Goal: Task Accomplishment & Management: Manage account settings

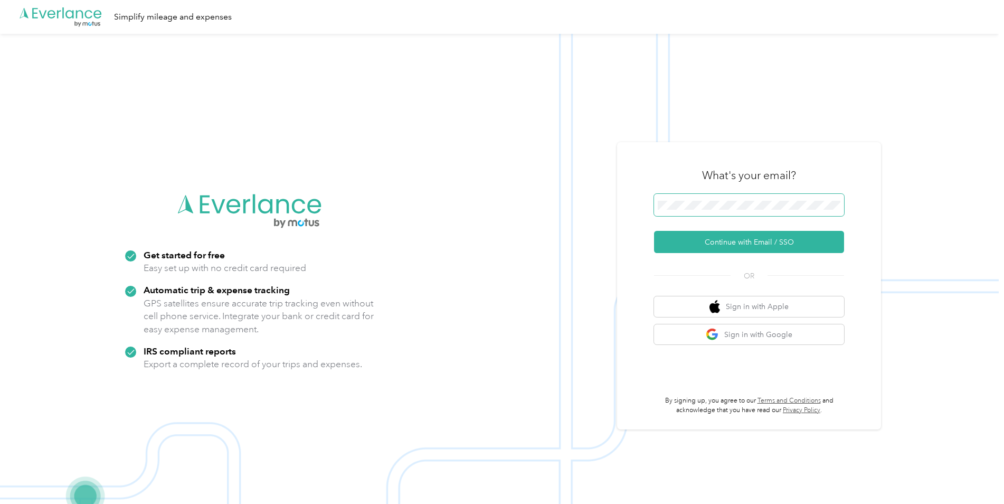
click at [691, 210] on span at bounding box center [749, 205] width 190 height 22
click at [718, 238] on button "Continue with Email / SSO" at bounding box center [749, 242] width 190 height 22
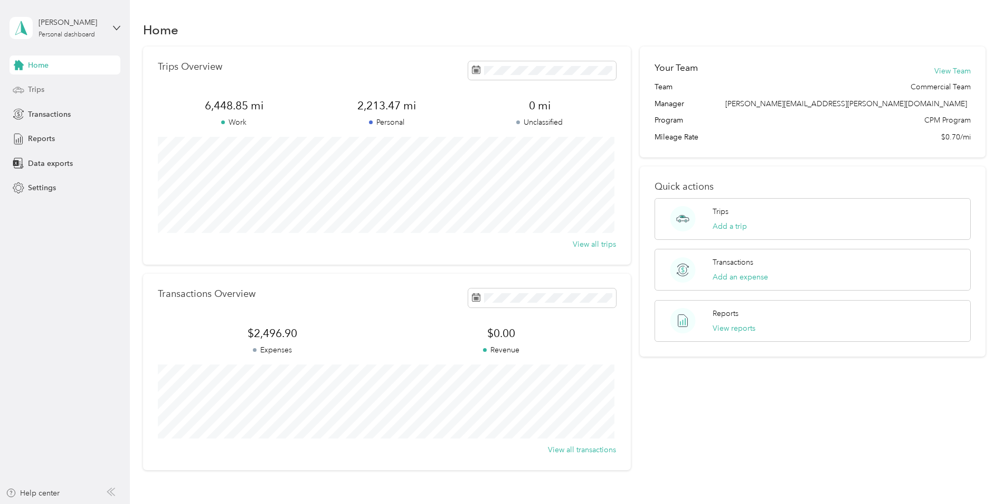
click at [43, 97] on div "Trips" at bounding box center [65, 89] width 111 height 19
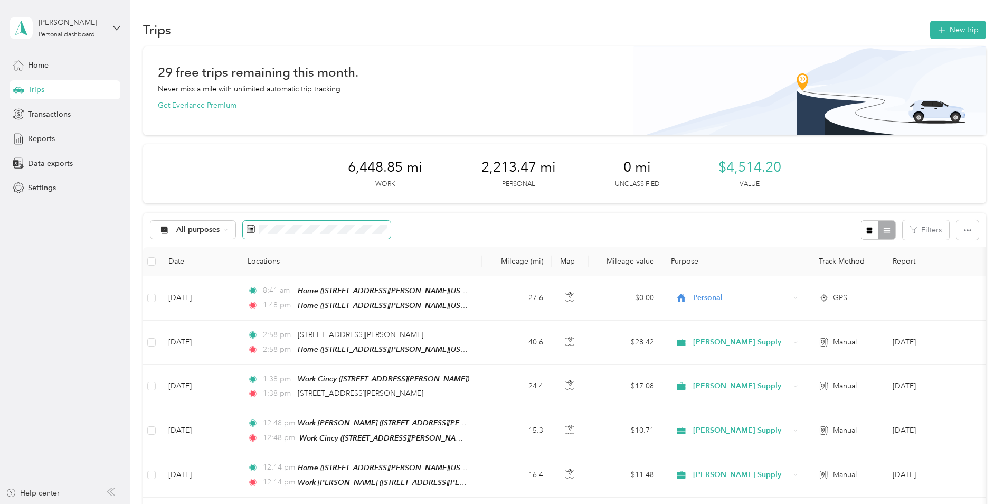
click at [250, 226] on icon at bounding box center [251, 228] width 8 height 8
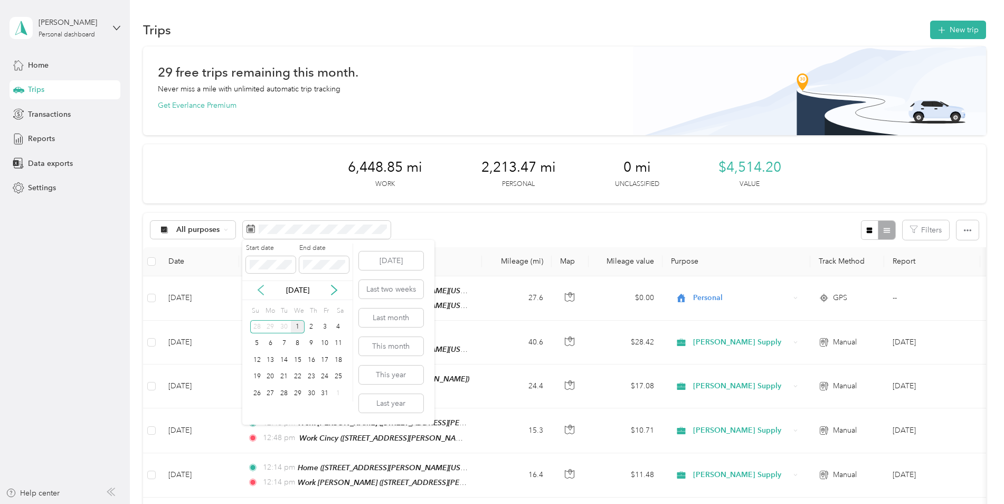
click at [260, 293] on icon at bounding box center [261, 290] width 11 height 11
click at [272, 327] on div "1" at bounding box center [271, 326] width 14 height 13
click at [280, 395] on div "30" at bounding box center [284, 393] width 14 height 13
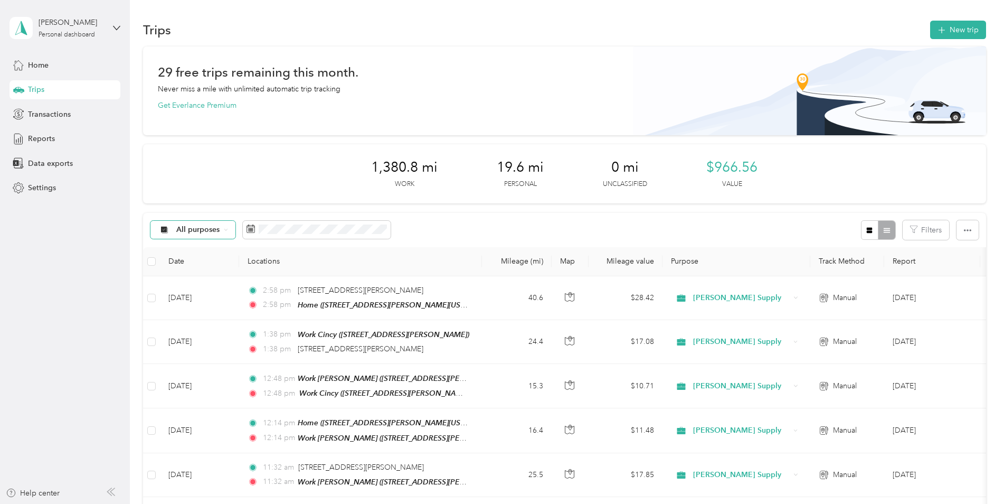
click at [222, 232] on div "All purposes" at bounding box center [193, 230] width 86 height 18
click at [207, 282] on span "Johnstone Supply" at bounding box center [220, 284] width 88 height 11
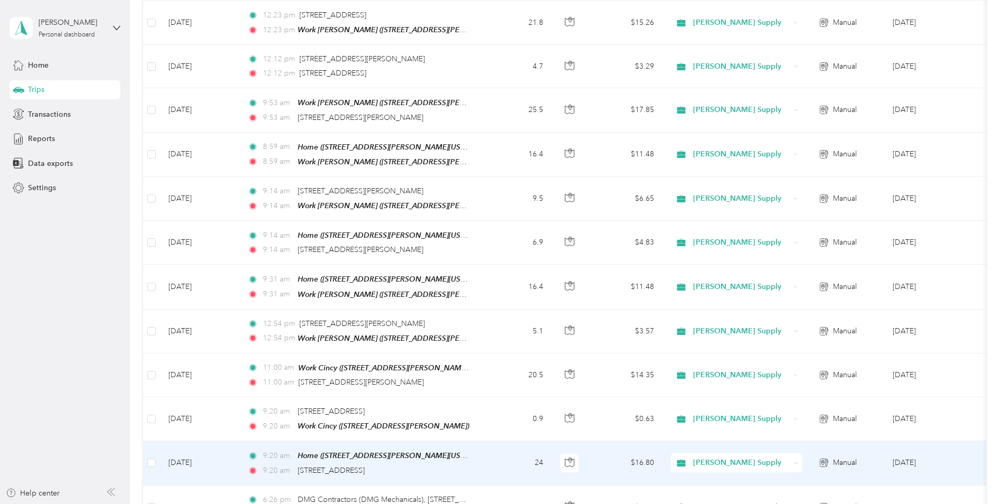
scroll to position [1049, 0]
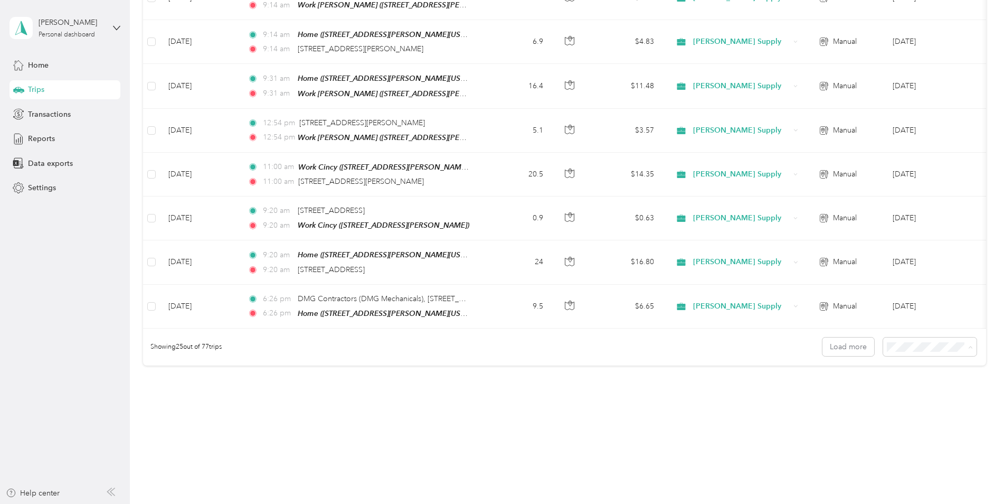
click at [914, 394] on span "100 per load" at bounding box center [909, 395] width 43 height 9
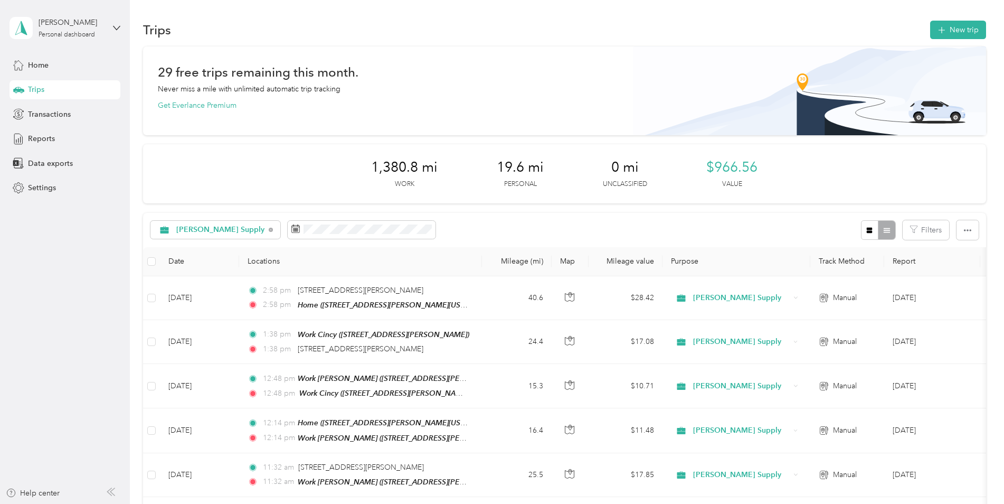
click at [479, 238] on div "Johnstone Supply Filters" at bounding box center [564, 230] width 843 height 34
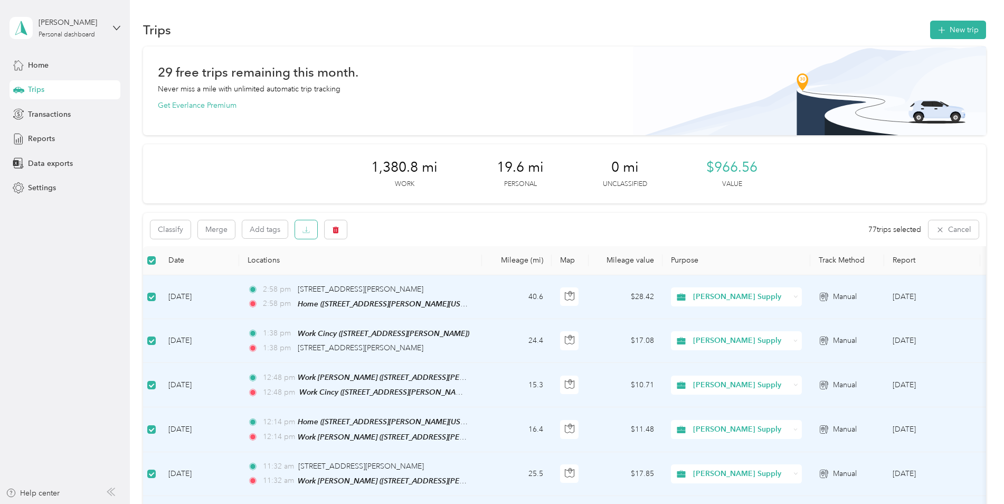
click at [306, 231] on icon "button" at bounding box center [306, 229] width 3 height 5
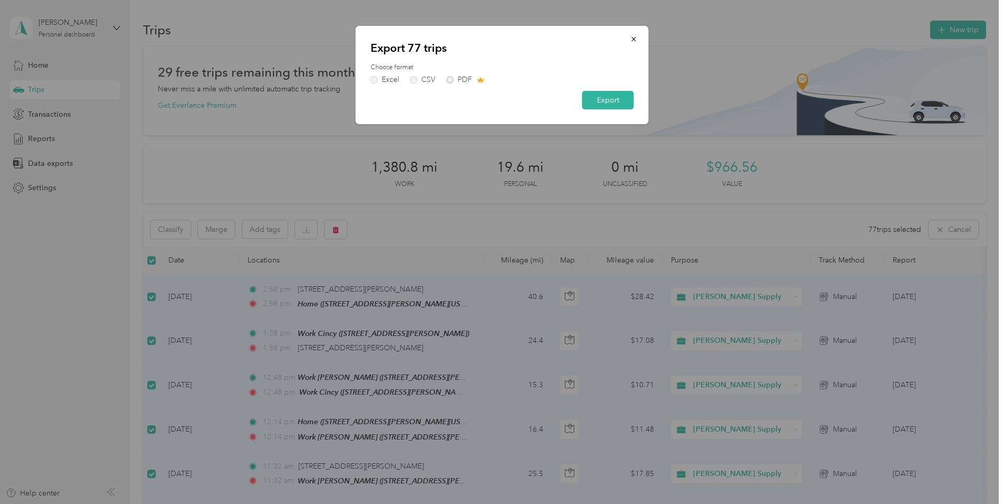
click at [448, 81] on div "Excel CSV PDF" at bounding box center [502, 79] width 263 height 7
click at [450, 79] on div "Excel CSV PDF" at bounding box center [502, 79] width 263 height 7
click at [451, 82] on div "Excel CSV PDF" at bounding box center [502, 79] width 263 height 7
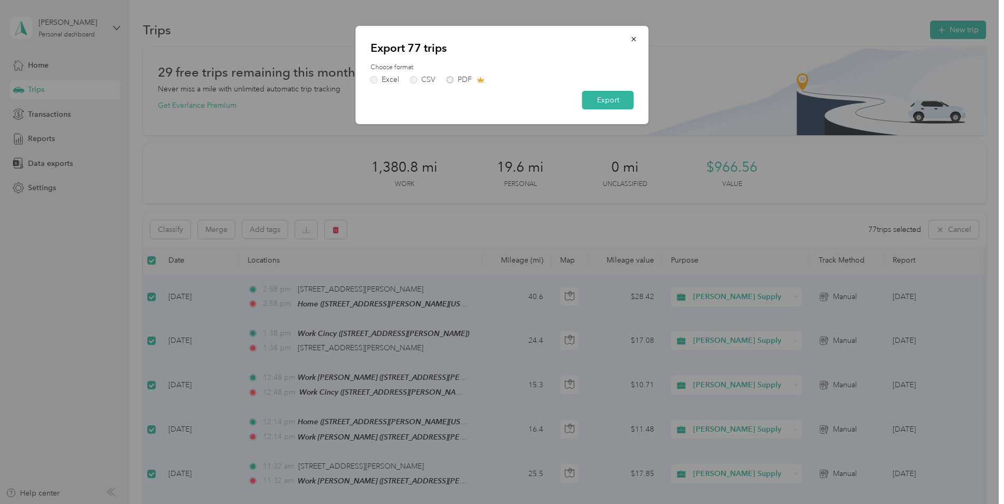
click at [451, 81] on div "Excel CSV PDF" at bounding box center [502, 79] width 263 height 7
drag, startPoint x: 451, startPoint y: 81, endPoint x: 457, endPoint y: 87, distance: 7.8
click at [448, 83] on form "Choose format Excel CSV PDF Export" at bounding box center [502, 86] width 263 height 46
click at [482, 82] on div "Excel CSV PDF" at bounding box center [502, 79] width 263 height 7
click at [450, 78] on div "Excel CSV PDF" at bounding box center [502, 79] width 263 height 7
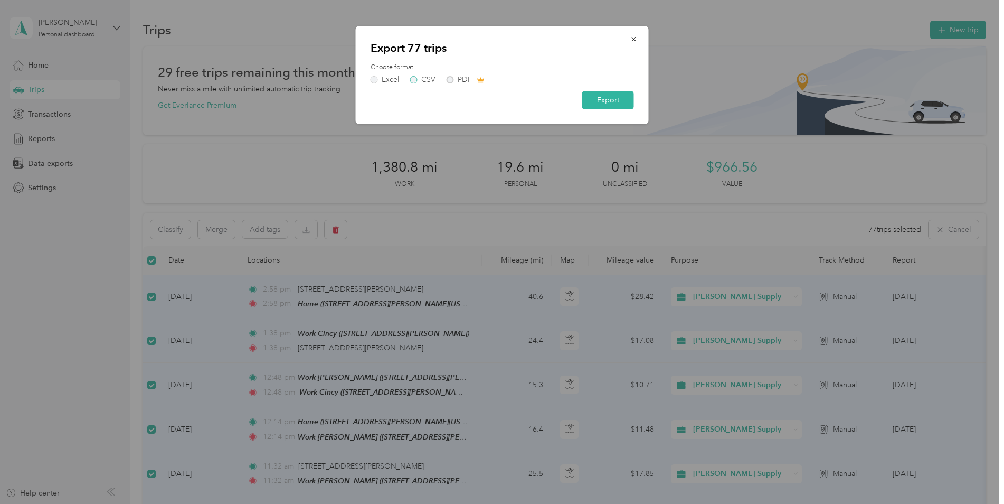
click at [415, 78] on label "CSV" at bounding box center [422, 79] width 25 height 7
click at [445, 79] on div "Excel CSV PDF" at bounding box center [502, 79] width 263 height 7
click at [375, 79] on label "Excel" at bounding box center [385, 79] width 29 height 7
click at [593, 103] on button "Export" at bounding box center [608, 100] width 52 height 18
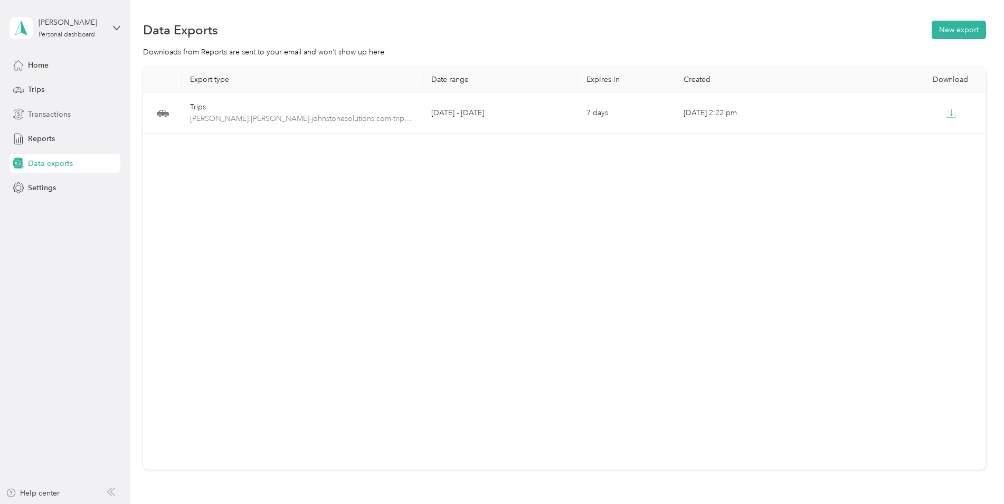
click at [53, 112] on span "Transactions" at bounding box center [49, 114] width 43 height 11
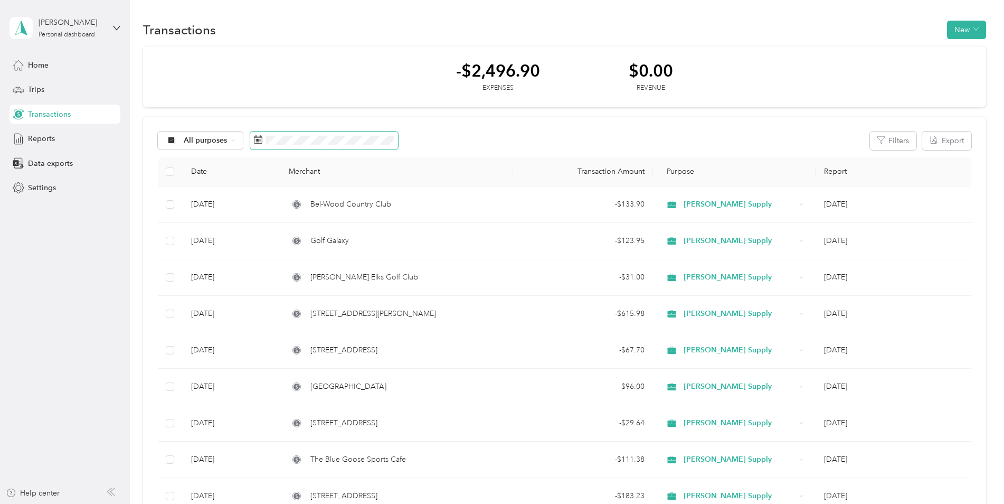
click at [260, 140] on rect at bounding box center [260, 139] width 1 height 1
click at [257, 140] on icon at bounding box center [258, 139] width 8 height 8
click at [294, 147] on span at bounding box center [324, 140] width 148 height 18
click at [260, 139] on rect at bounding box center [260, 139] width 1 height 1
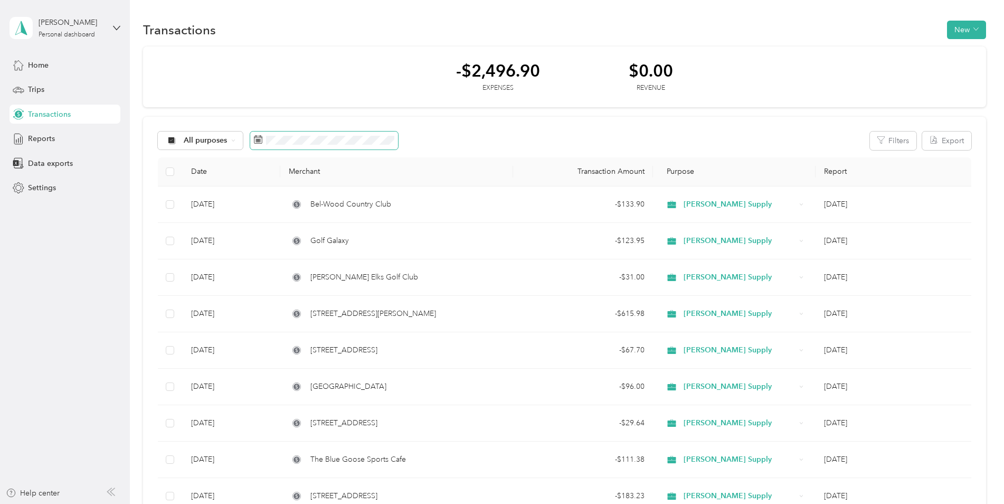
click at [258, 139] on icon at bounding box center [258, 139] width 8 height 8
click at [252, 139] on span at bounding box center [324, 140] width 148 height 18
click at [333, 145] on span at bounding box center [324, 140] width 148 height 18
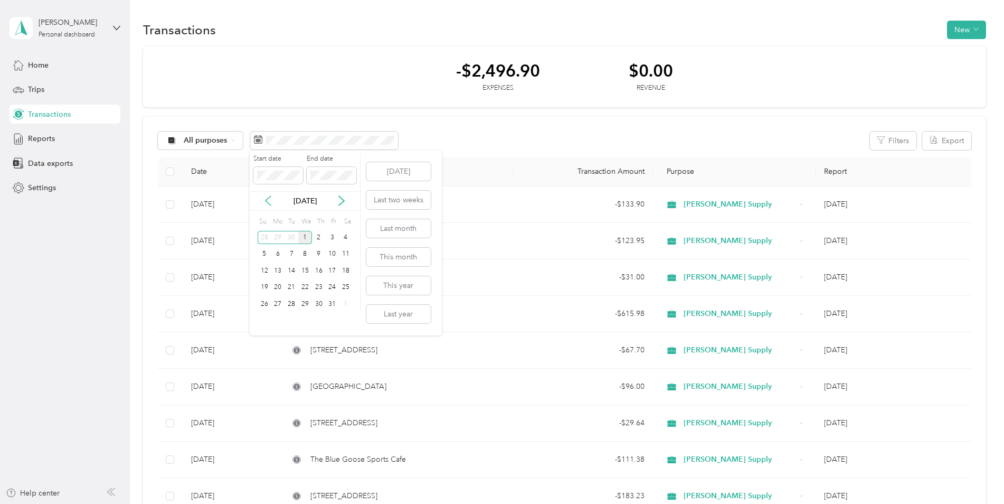
click at [270, 200] on icon at bounding box center [268, 200] width 11 height 11
click at [276, 237] on div "1" at bounding box center [278, 237] width 14 height 13
click at [296, 308] on div "30" at bounding box center [292, 303] width 14 height 13
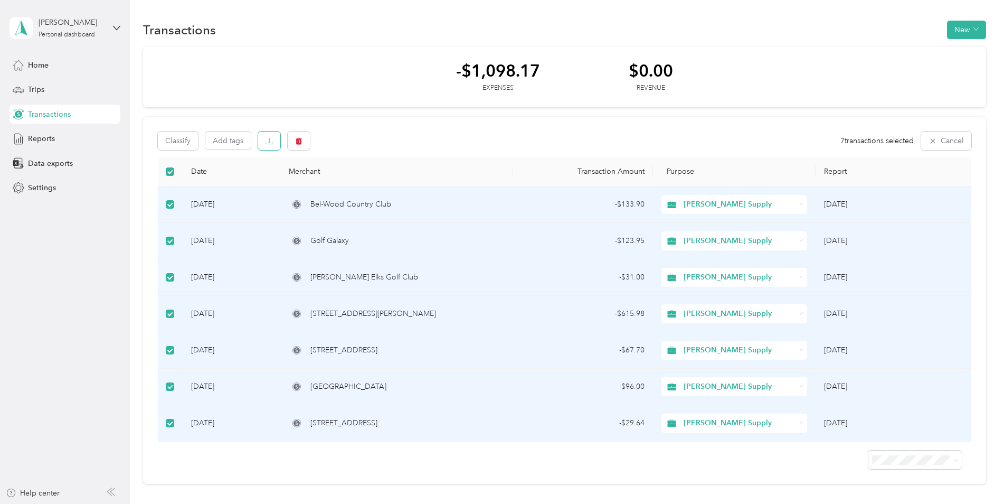
click at [274, 148] on button "button" at bounding box center [269, 140] width 22 height 18
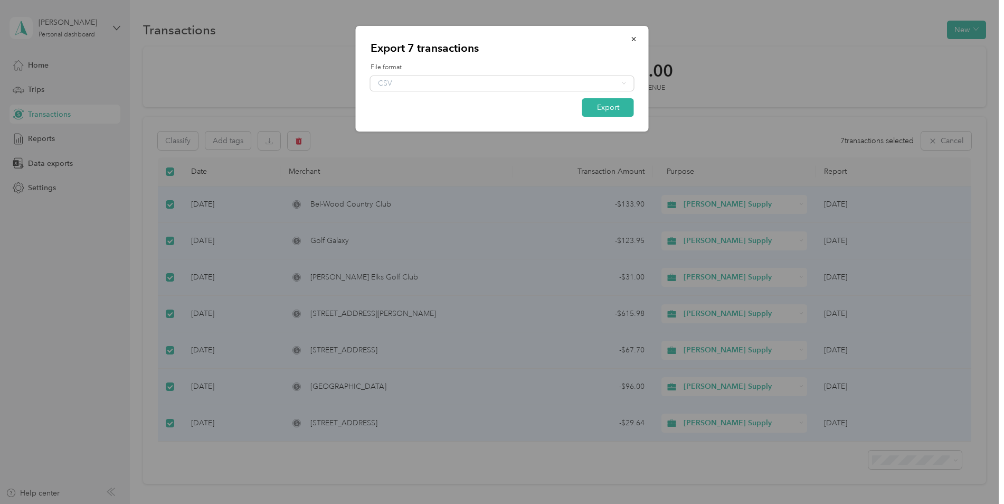
click at [623, 83] on div "CSV" at bounding box center [502, 83] width 263 height 15
drag, startPoint x: 578, startPoint y: 83, endPoint x: 571, endPoint y: 84, distance: 6.4
click at [572, 84] on div "CSV" at bounding box center [502, 83] width 263 height 15
click at [405, 81] on div "CSV" at bounding box center [502, 83] width 263 height 15
click at [387, 82] on div "CSV" at bounding box center [502, 83] width 263 height 15
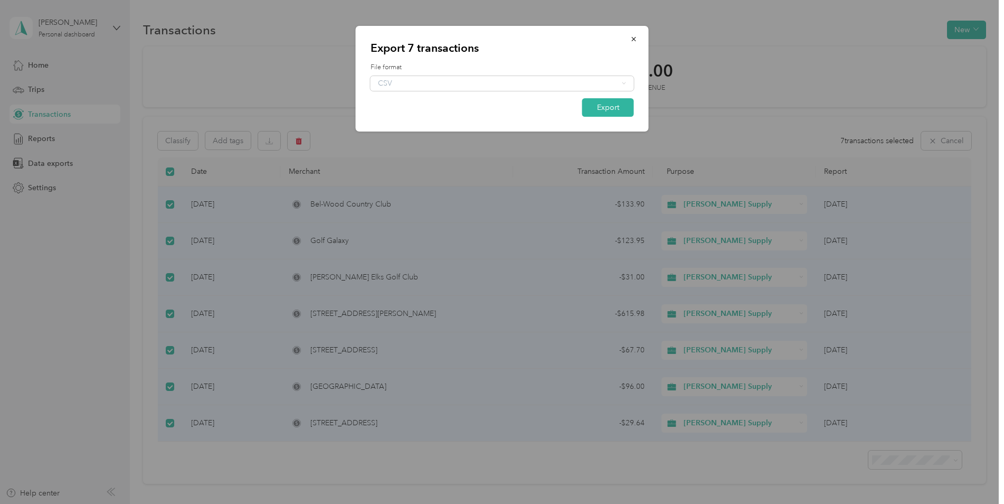
click at [406, 96] on form "File format CSV Export" at bounding box center [502, 90] width 263 height 54
drag, startPoint x: 620, startPoint y: 82, endPoint x: 630, endPoint y: 69, distance: 16.2
click at [620, 81] on div "CSV" at bounding box center [502, 83] width 263 height 15
click at [642, 43] on button "button" at bounding box center [634, 39] width 22 height 18
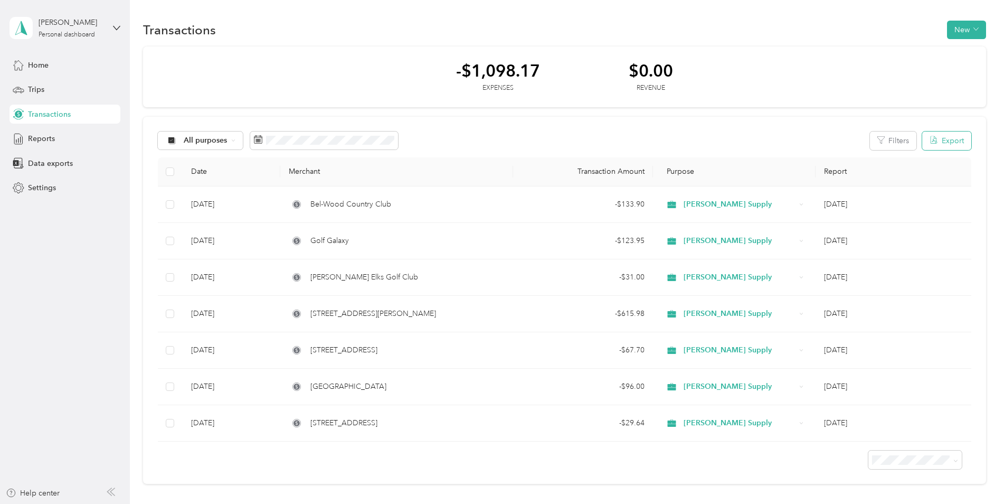
click at [958, 140] on button "Export" at bounding box center [946, 140] width 49 height 18
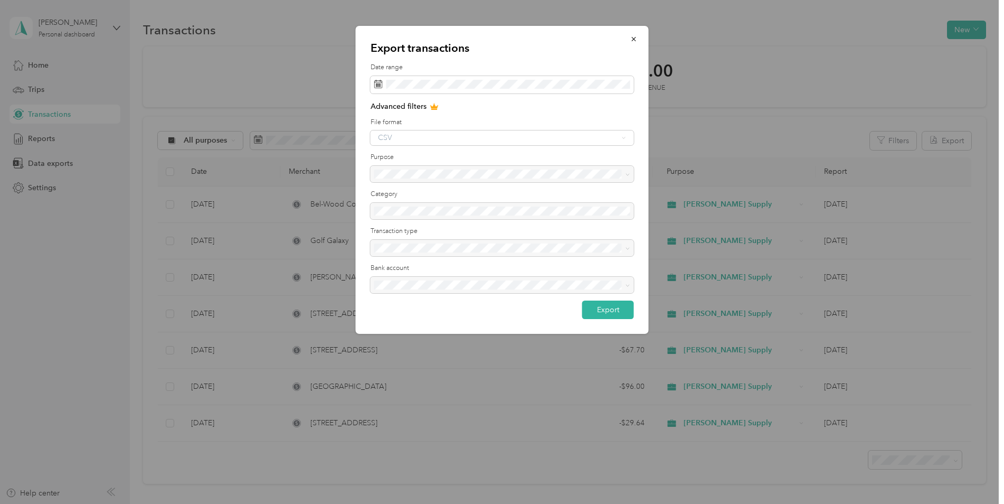
click at [567, 139] on div "CSV" at bounding box center [502, 137] width 263 height 15
click at [623, 137] on div "CSV" at bounding box center [502, 137] width 263 height 15
click at [431, 105] on icon at bounding box center [434, 106] width 8 height 8
click at [431, 104] on icon at bounding box center [434, 106] width 8 height 8
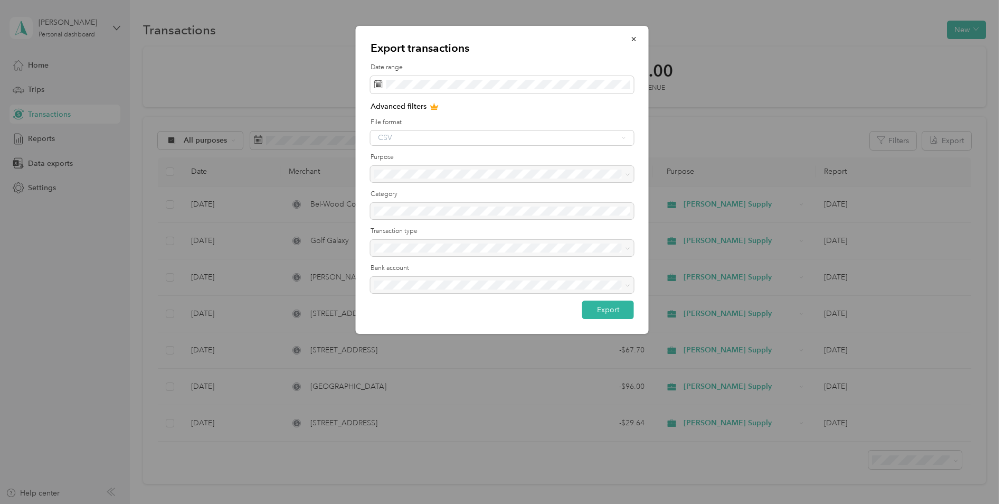
click at [408, 133] on div "CSV" at bounding box center [502, 137] width 263 height 15
click at [604, 304] on button "Export" at bounding box center [608, 309] width 52 height 18
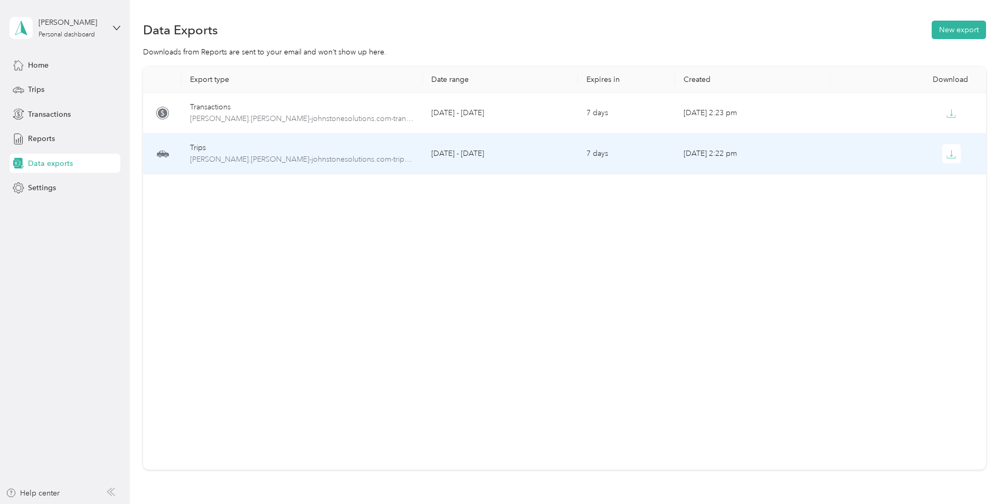
click at [216, 149] on div "Trips" at bounding box center [302, 148] width 224 height 12
click at [955, 160] on button "button" at bounding box center [952, 153] width 19 height 19
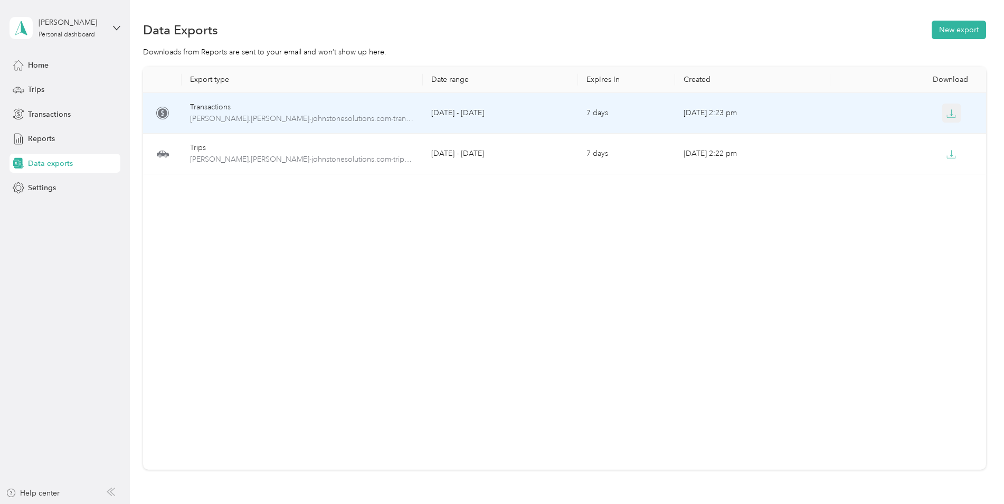
click at [952, 115] on icon "button" at bounding box center [952, 114] width 10 height 10
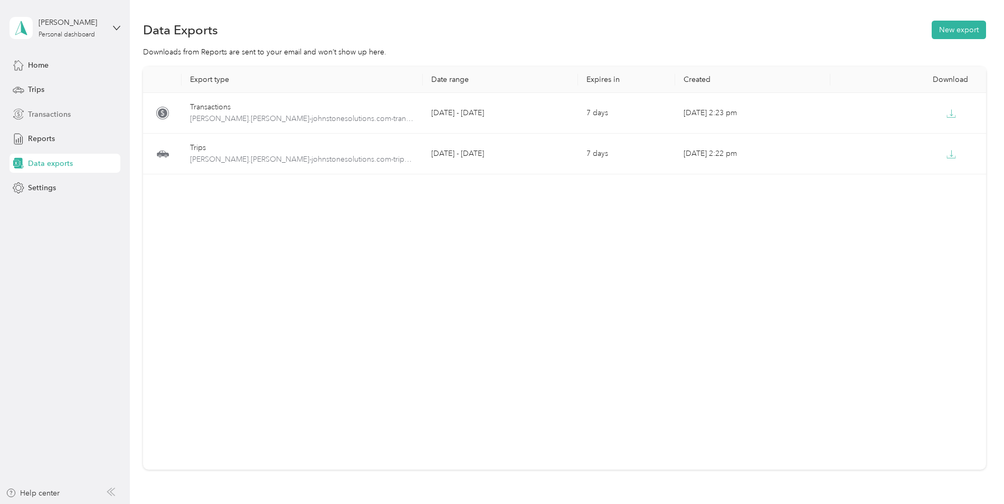
click at [45, 108] on div "Transactions" at bounding box center [65, 114] width 111 height 19
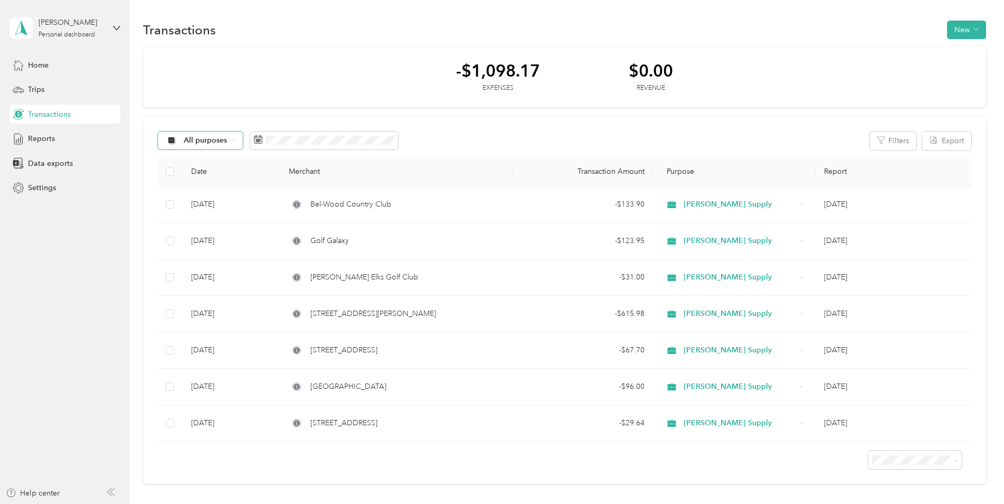
click at [195, 138] on span "All purposes" at bounding box center [206, 140] width 44 height 7
click at [203, 194] on span "Johnstone Supply" at bounding box center [228, 196] width 88 height 11
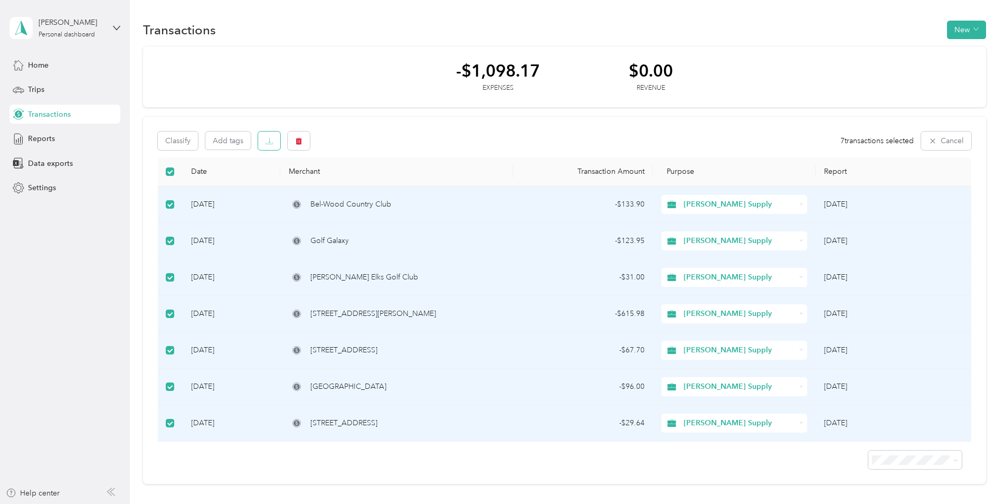
click at [270, 145] on span "button" at bounding box center [269, 140] width 7 height 9
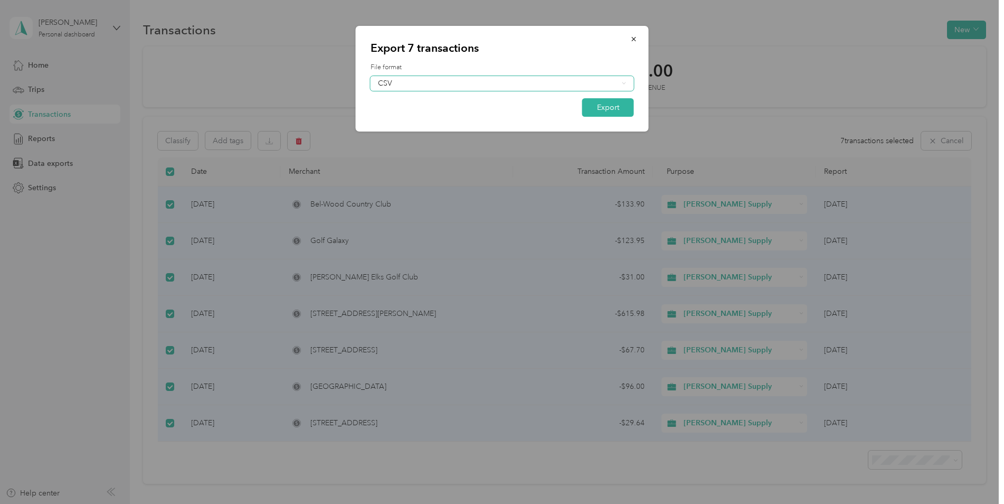
click at [419, 80] on div "CSV" at bounding box center [498, 83] width 240 height 7
click at [406, 134] on div "PDF" at bounding box center [502, 134] width 249 height 11
click at [598, 109] on button "Export" at bounding box center [608, 107] width 52 height 18
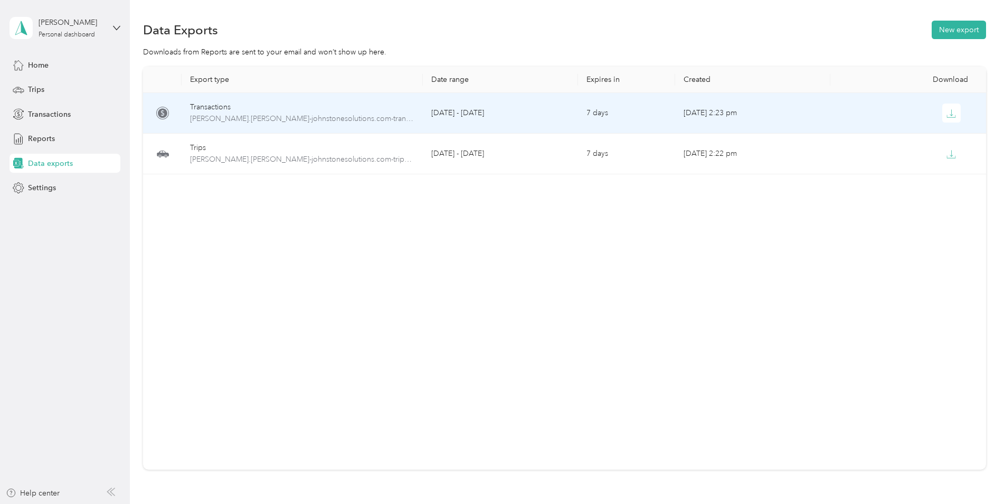
click at [266, 108] on div "Transactions" at bounding box center [302, 107] width 224 height 12
click at [246, 116] on span "zach.meister-johnstonesolutions.com-transactions-2025-09-01-2025-09-30.csv" at bounding box center [302, 119] width 224 height 12
